Goal: Information Seeking & Learning: Compare options

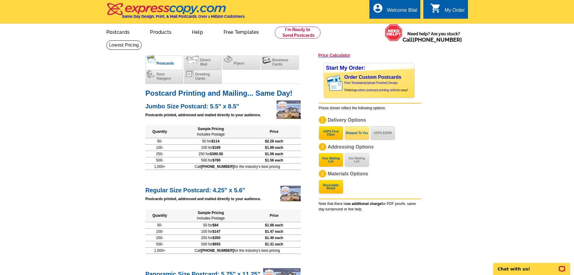
click at [358, 137] on button "Shipped To You" at bounding box center [357, 133] width 24 height 14
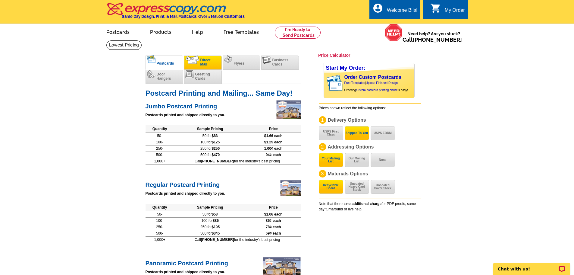
click at [202, 68] on li "Direct Mail" at bounding box center [203, 62] width 38 height 14
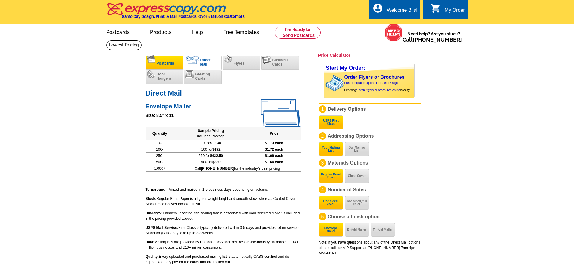
click at [174, 67] on li "Postcards" at bounding box center [165, 62] width 38 height 14
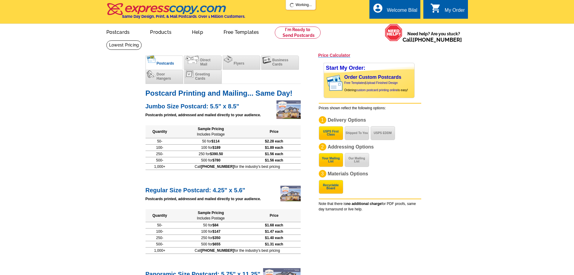
click at [333, 58] on h3 "Price Calculator" at bounding box center [334, 54] width 32 height 5
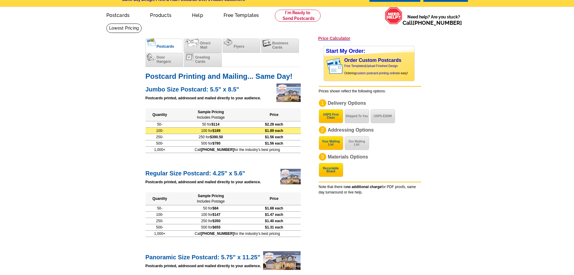
scroll to position [30, 0]
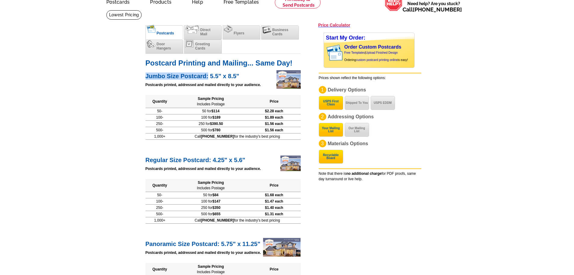
drag, startPoint x: 143, startPoint y: 76, endPoint x: 209, endPoint y: 76, distance: 66.3
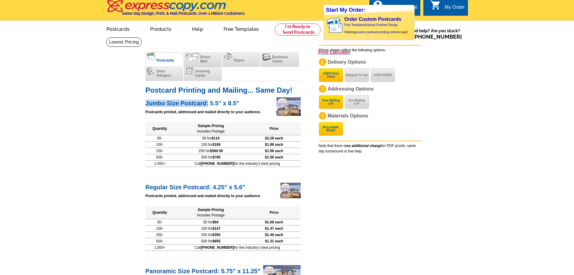
scroll to position [0, 0]
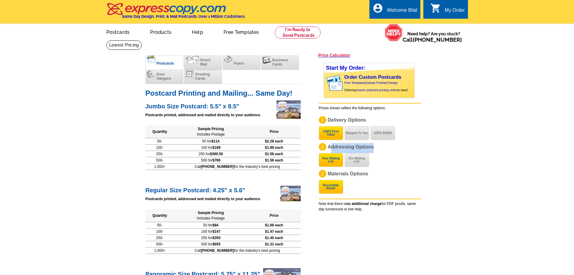
drag, startPoint x: 371, startPoint y: 147, endPoint x: 382, endPoint y: 147, distance: 11.8
click at [382, 147] on p "2 Addressing Options Your Mailing List Our Mailing List" at bounding box center [370, 148] width 103 height 10
click at [247, 62] on li "Flyers" at bounding box center [242, 62] width 38 height 14
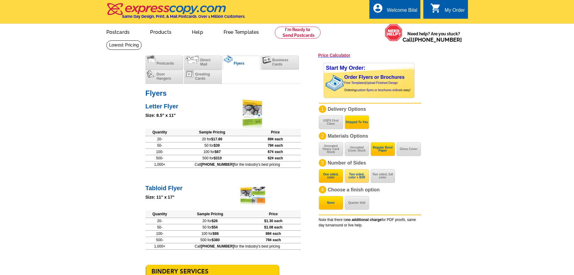
click at [348, 179] on button "Two sided, color + B/W" at bounding box center [357, 176] width 24 height 14
click at [387, 178] on button "Two sided, full color" at bounding box center [383, 176] width 24 height 14
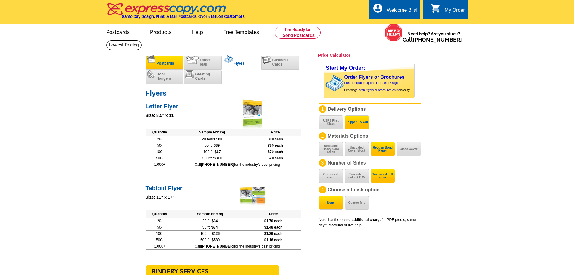
click at [163, 62] on span "Postcards" at bounding box center [165, 63] width 17 height 4
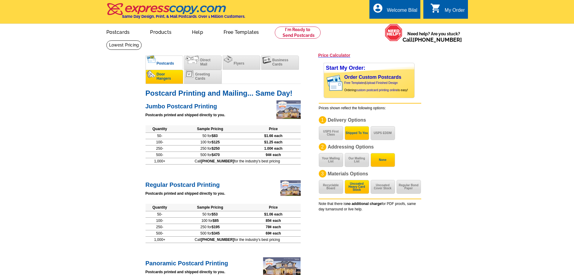
click at [161, 82] on li "Door Hangers" at bounding box center [165, 77] width 38 height 14
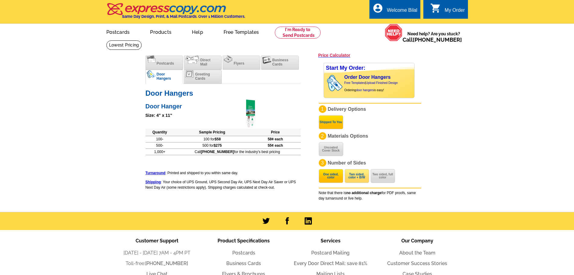
click at [359, 178] on button "Two sided, color + B/W" at bounding box center [357, 176] width 24 height 14
click at [388, 178] on button "Two sided, full color" at bounding box center [383, 176] width 24 height 14
click at [356, 177] on button "Two sided, color + B/W" at bounding box center [357, 176] width 24 height 14
click at [327, 175] on button "One sided, color" at bounding box center [331, 176] width 24 height 14
click at [341, 152] on button "Uncoated Cover Stock" at bounding box center [331, 149] width 24 height 14
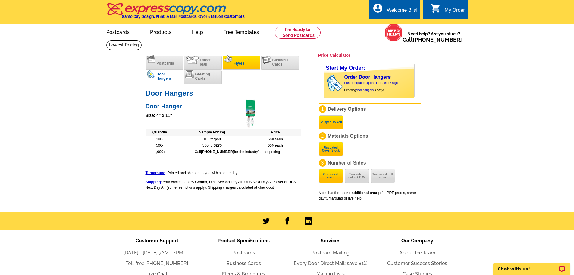
click at [235, 62] on span "Flyers" at bounding box center [239, 63] width 11 height 4
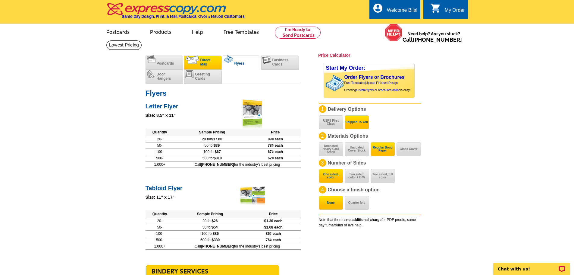
click at [208, 60] on span "Direct Mail" at bounding box center [205, 62] width 10 height 8
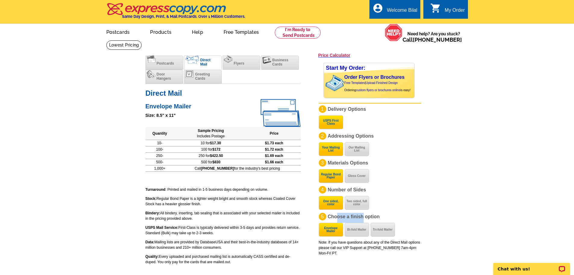
drag, startPoint x: 342, startPoint y: 217, endPoint x: 374, endPoint y: 219, distance: 32.3
click at [363, 219] on span "Choose a finish option" at bounding box center [354, 216] width 52 height 5
drag, startPoint x: 330, startPoint y: 218, endPoint x: 358, endPoint y: 219, distance: 27.5
click at [358, 219] on span "Choose a finish option" at bounding box center [354, 216] width 52 height 5
click at [261, 64] on li "Business Cards" at bounding box center [280, 62] width 38 height 14
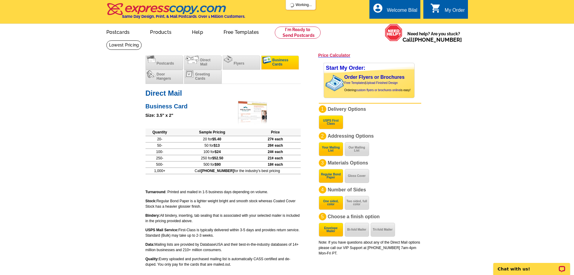
click at [275, 65] on span "Business Cards" at bounding box center [281, 62] width 16 height 8
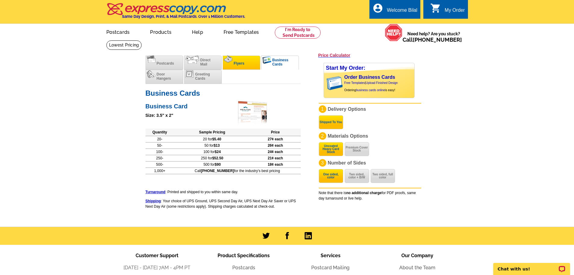
click at [240, 64] on span "Flyers" at bounding box center [239, 63] width 11 height 4
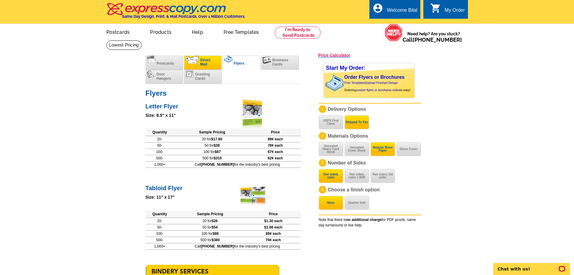
click at [202, 66] on span "Direct Mail" at bounding box center [205, 62] width 10 height 8
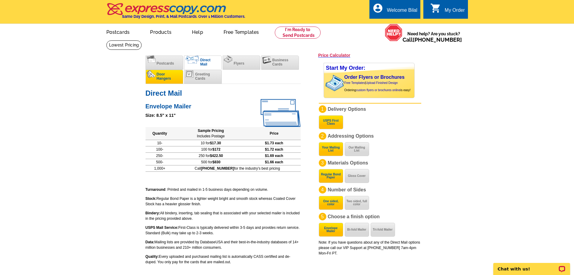
click at [167, 82] on li "Door Hangers" at bounding box center [165, 77] width 38 height 14
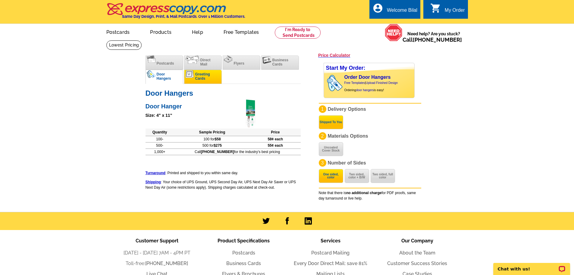
click at [191, 75] on img at bounding box center [189, 74] width 9 height 8
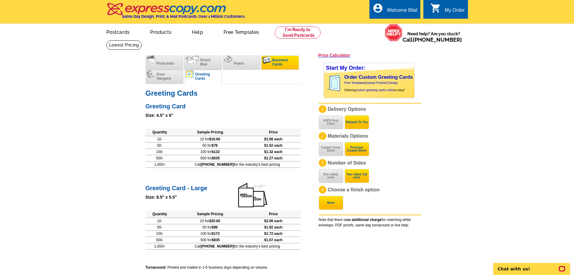
click at [275, 65] on span "Business Cards" at bounding box center [281, 62] width 16 height 8
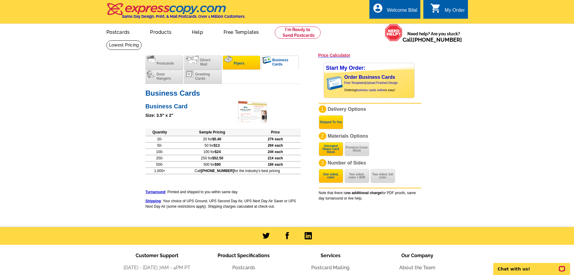
click at [241, 60] on li "Flyers" at bounding box center [242, 62] width 38 height 14
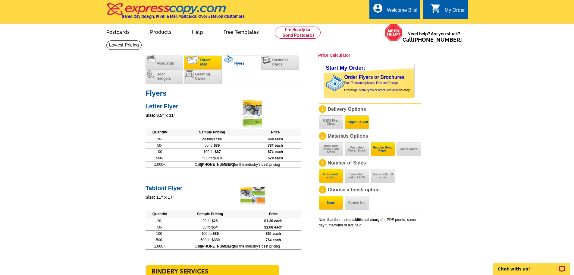
click at [197, 62] on img at bounding box center [192, 59] width 14 height 8
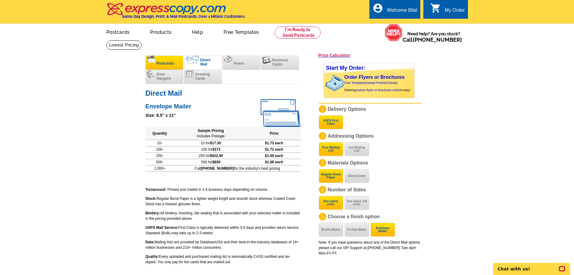
click at [165, 66] on li "Postcards" at bounding box center [165, 62] width 38 height 14
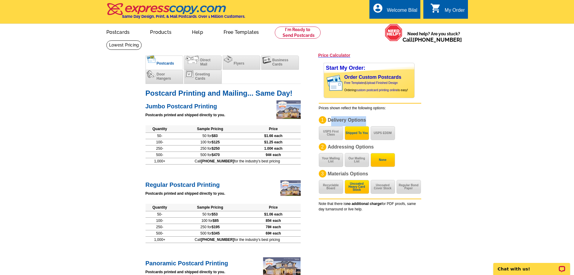
drag, startPoint x: 330, startPoint y: 119, endPoint x: 372, endPoint y: 120, distance: 42.2
click at [372, 120] on p "1 Delivery Options USPS First Class Shipped To You USPS EDDM" at bounding box center [370, 121] width 103 height 10
drag, startPoint x: 327, startPoint y: 123, endPoint x: 355, endPoint y: 123, distance: 27.4
click at [355, 123] on p "1 Delivery Options USPS First Class Shipped To You USPS EDDM" at bounding box center [370, 121] width 103 height 10
drag, startPoint x: 364, startPoint y: 121, endPoint x: 358, endPoint y: 121, distance: 6.3
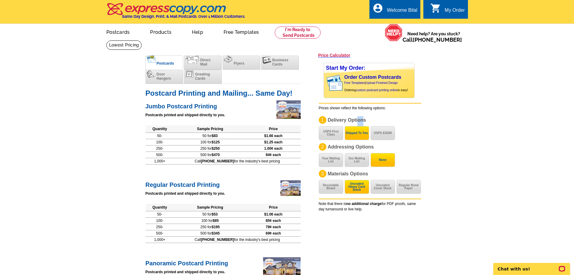
click at [358, 121] on span "Delivery Options" at bounding box center [347, 119] width 38 height 5
drag, startPoint x: 371, startPoint y: 122, endPoint x: 322, endPoint y: 117, distance: 49.4
click at [322, 117] on p "1 Delivery Options USPS First Class Shipped To You USPS EDDM" at bounding box center [370, 121] width 103 height 10
click at [320, 121] on div "1" at bounding box center [323, 120] width 8 height 8
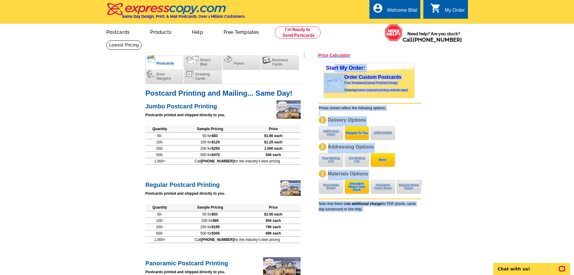
drag, startPoint x: 344, startPoint y: 80, endPoint x: 432, endPoint y: 101, distance: 90.1
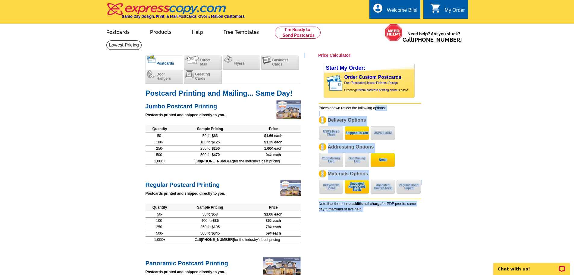
drag, startPoint x: 312, startPoint y: 108, endPoint x: 376, endPoint y: 107, distance: 64.2
click at [397, 106] on div "Start My Order: Order Custom Postcards Free Templates | Upload Finished Design …" at bounding box center [370, 89] width 103 height 53
drag, startPoint x: 397, startPoint y: 106, endPoint x: 266, endPoint y: 97, distance: 131.8
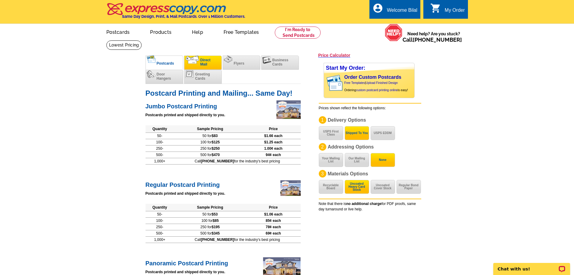
click at [207, 62] on span "Direct Mail" at bounding box center [205, 62] width 10 height 8
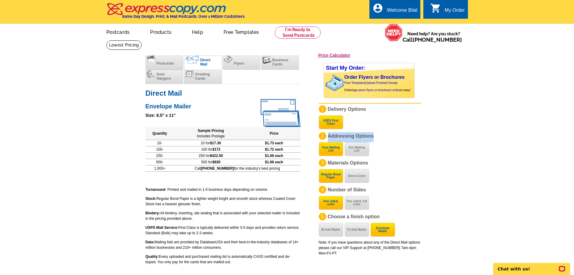
drag, startPoint x: 351, startPoint y: 137, endPoint x: 328, endPoint y: 137, distance: 23.2
click at [328, 137] on p "2 Addressing Options Your Mailing List Our Mailing List" at bounding box center [370, 137] width 103 height 10
click at [232, 67] on li "Flyers" at bounding box center [242, 62] width 38 height 14
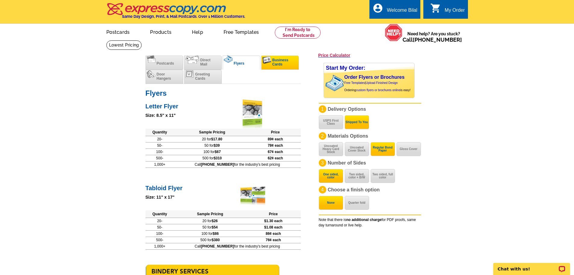
click at [270, 67] on li "Business Cards" at bounding box center [280, 62] width 38 height 14
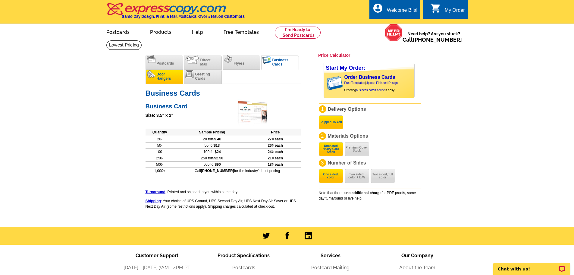
click at [170, 77] on span "Door Hangers" at bounding box center [164, 76] width 14 height 8
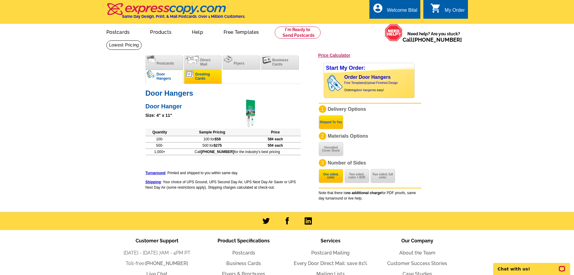
click at [203, 78] on span "Greeting Cards" at bounding box center [202, 76] width 15 height 8
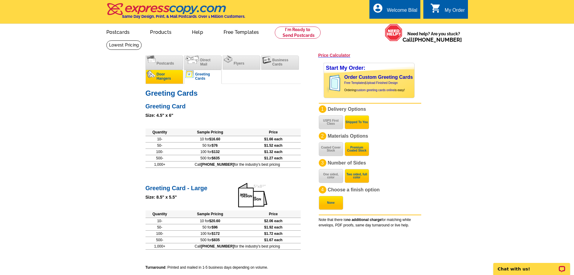
click at [177, 75] on li "Door Hangers" at bounding box center [165, 77] width 38 height 14
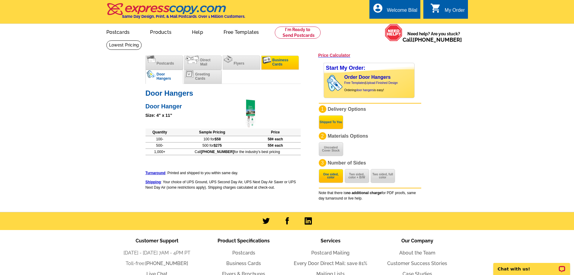
drag, startPoint x: 280, startPoint y: 72, endPoint x: 279, endPoint y: 65, distance: 7.3
click at [279, 71] on div "Postcards Direct Mail Flyers Business Cards Door Hangers Greeting Cards" at bounding box center [223, 69] width 155 height 28
click at [279, 65] on span "Business Cards" at bounding box center [281, 62] width 16 height 8
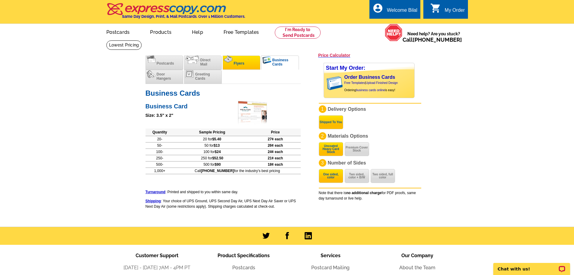
click at [234, 65] on span "Flyers" at bounding box center [239, 63] width 11 height 4
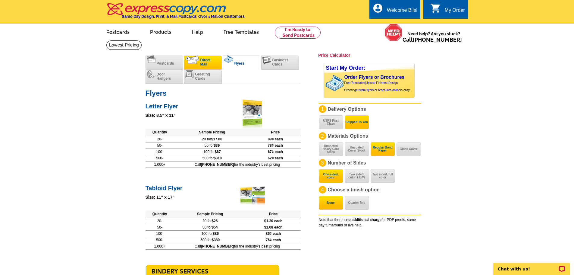
click at [213, 68] on li "Direct Mail" at bounding box center [203, 62] width 38 height 14
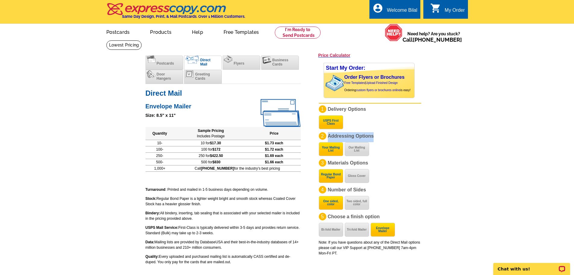
drag, startPoint x: 330, startPoint y: 135, endPoint x: 385, endPoint y: 135, distance: 55.2
click at [385, 135] on p "2 Addressing Options Your Mailing List Our Mailing List" at bounding box center [370, 137] width 103 height 10
click at [176, 67] on li "Postcards" at bounding box center [165, 62] width 38 height 14
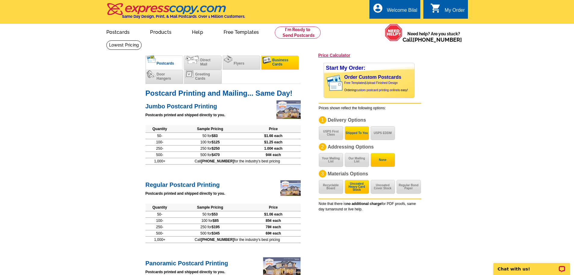
click at [271, 64] on li "Business Cards" at bounding box center [280, 62] width 38 height 14
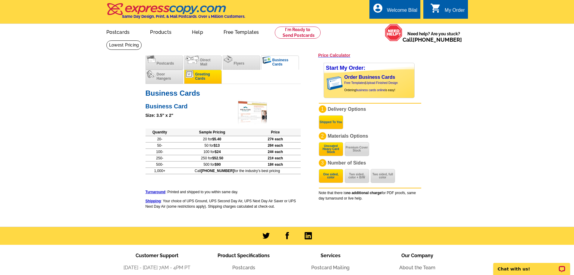
click at [208, 81] on li "Greeting Cards" at bounding box center [203, 77] width 38 height 14
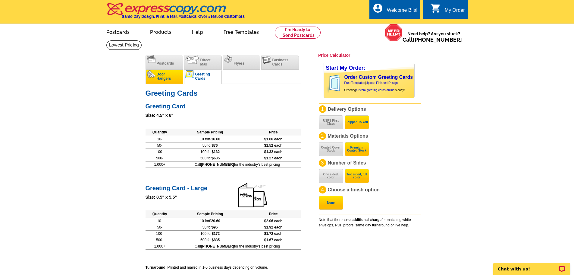
click at [175, 81] on li "Door Hangers" at bounding box center [165, 77] width 38 height 14
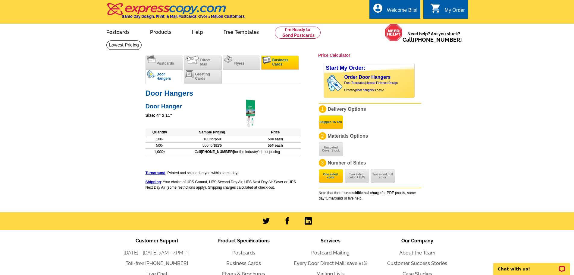
click at [276, 65] on span "Business Cards" at bounding box center [281, 62] width 16 height 8
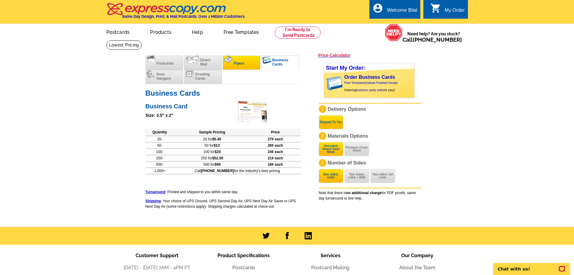
click at [256, 68] on li "Flyers" at bounding box center [242, 62] width 38 height 14
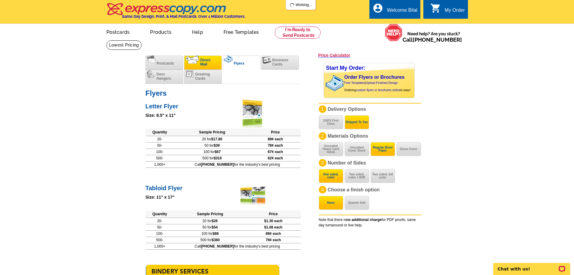
click at [218, 69] on li "Direct Mail" at bounding box center [203, 62] width 38 height 14
click at [212, 67] on li "Direct Mail" at bounding box center [203, 62] width 38 height 14
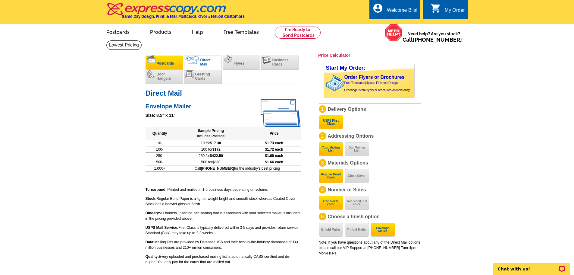
click at [175, 61] on li "Postcards" at bounding box center [165, 62] width 38 height 14
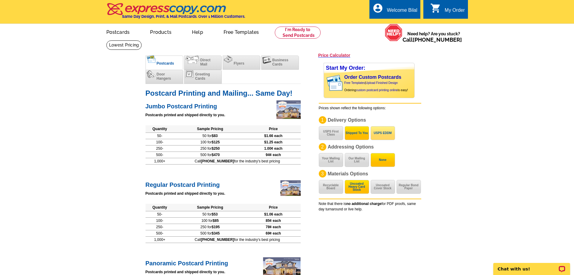
click at [384, 126] on button "USPS EDDM" at bounding box center [383, 133] width 24 height 14
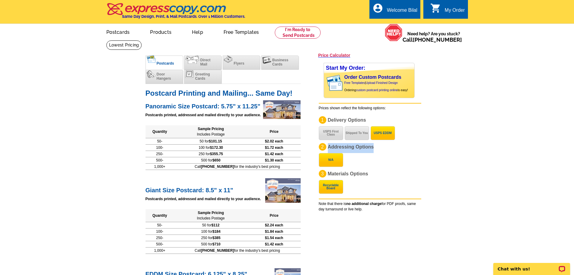
drag, startPoint x: 328, startPoint y: 148, endPoint x: 374, endPoint y: 147, distance: 45.5
click at [374, 147] on span "Addressing Options" at bounding box center [351, 146] width 46 height 5
drag, startPoint x: 365, startPoint y: 173, endPoint x: 332, endPoint y: 175, distance: 33.6
click at [335, 175] on span "Materials Options" at bounding box center [348, 173] width 40 height 5
drag, startPoint x: 329, startPoint y: 174, endPoint x: 362, endPoint y: 173, distance: 32.9
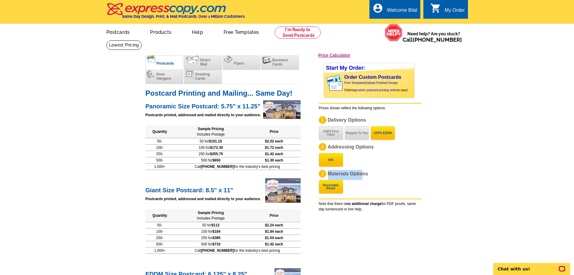
click at [362, 173] on span "Materials Options" at bounding box center [348, 173] width 40 height 5
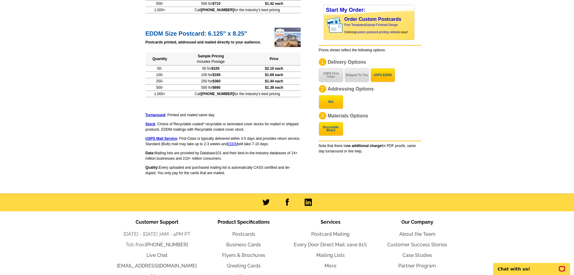
click at [390, 134] on div "1 Delivery Options USPS First Class Shipped To You USPS EDDM 2 Addressing Optio…" at bounding box center [370, 106] width 103 height 96
click at [360, 79] on button "Shipped To You" at bounding box center [357, 75] width 24 height 14
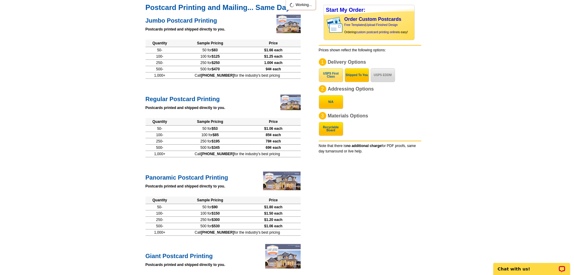
scroll to position [84, 0]
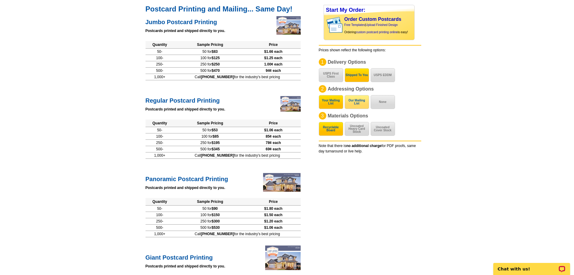
click at [356, 102] on button "Our Mailing List" at bounding box center [357, 102] width 24 height 14
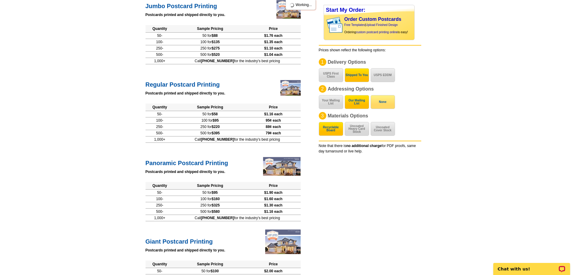
scroll to position [101, 0]
click at [385, 106] on button "None" at bounding box center [383, 102] width 24 height 14
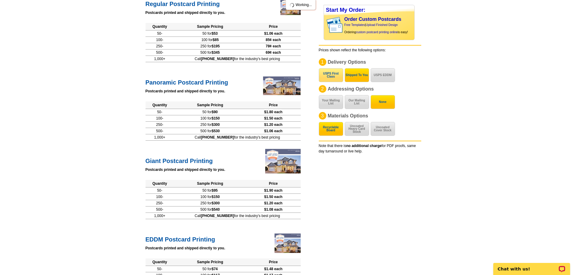
click at [330, 79] on button "USPS First Class" at bounding box center [331, 75] width 24 height 14
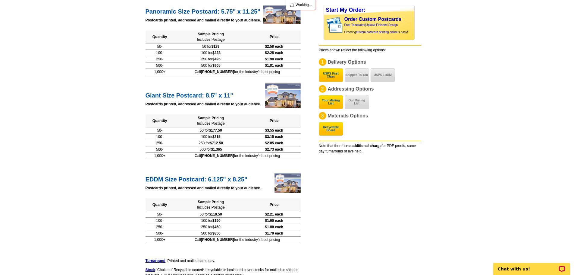
scroll to position [268, 0]
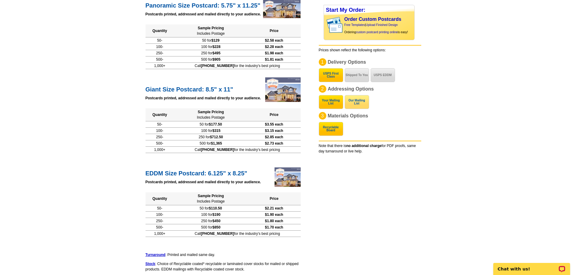
click at [361, 98] on button "Our Mailing List" at bounding box center [357, 102] width 24 height 14
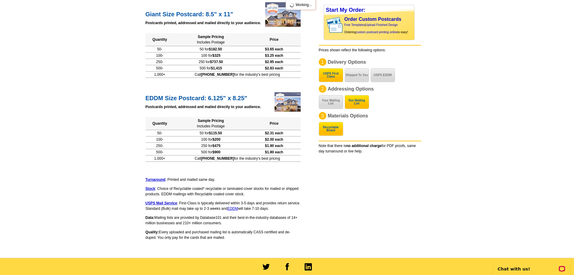
scroll to position [346, 0]
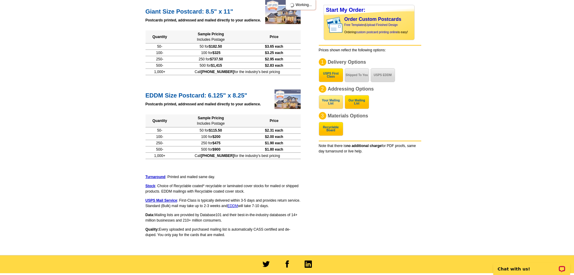
click at [335, 103] on button "Your Mailing List" at bounding box center [331, 102] width 24 height 14
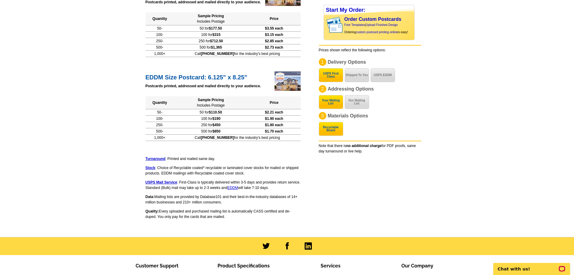
scroll to position [389, 0]
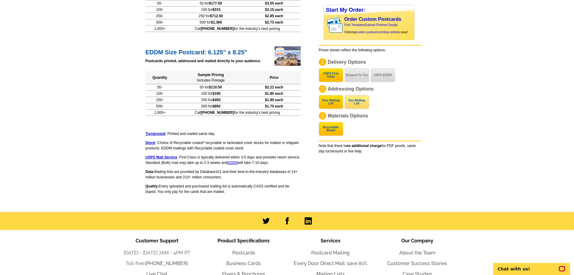
click at [354, 101] on button "Our Mailing List" at bounding box center [357, 102] width 24 height 14
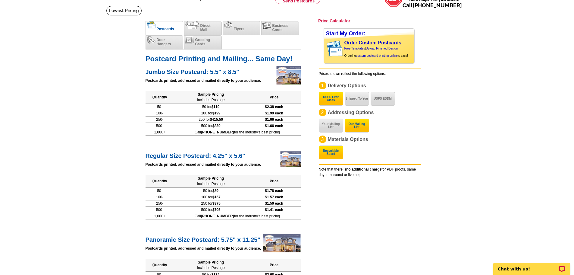
scroll to position [14, 0]
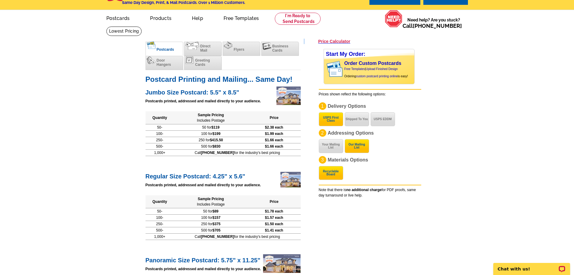
drag, startPoint x: 315, startPoint y: 40, endPoint x: 470, endPoint y: 102, distance: 167.1
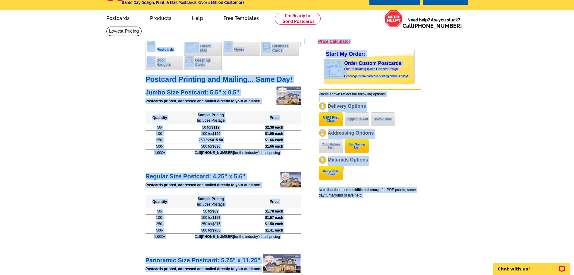
drag, startPoint x: 371, startPoint y: 198, endPoint x: 428, endPoint y: 165, distance: 65.8
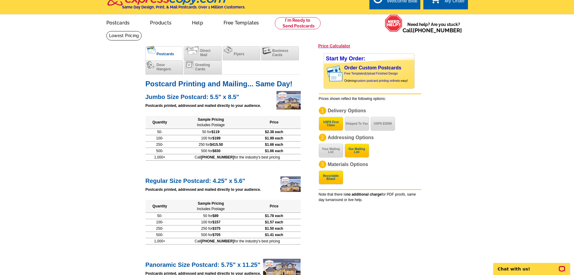
scroll to position [0, 0]
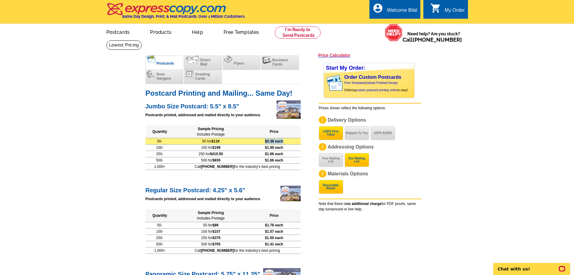
drag, startPoint x: 264, startPoint y: 143, endPoint x: 285, endPoint y: 142, distance: 20.8
click at [285, 142] on td "$2.38 each" at bounding box center [274, 141] width 53 height 6
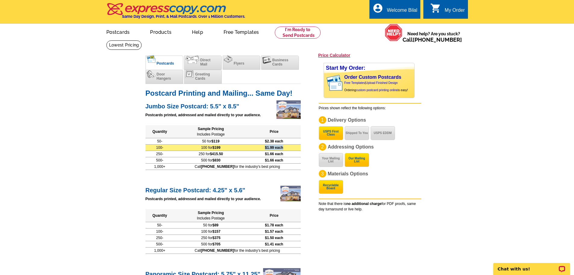
drag, startPoint x: 267, startPoint y: 147, endPoint x: 288, endPoint y: 145, distance: 20.6
click at [288, 145] on td "$1.99 each" at bounding box center [274, 147] width 53 height 6
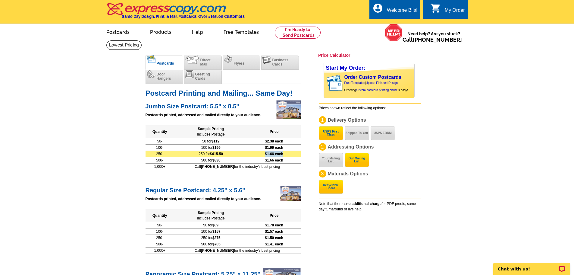
drag, startPoint x: 265, startPoint y: 153, endPoint x: 286, endPoint y: 152, distance: 20.5
click at [286, 152] on td "$1.66 each" at bounding box center [274, 153] width 53 height 6
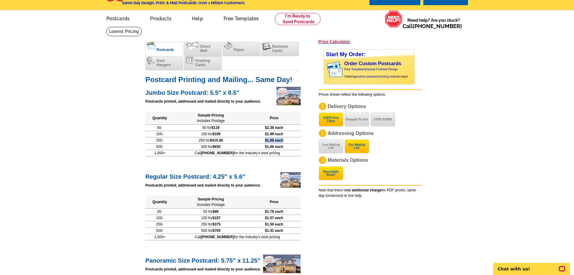
scroll to position [30, 0]
